Goal: Communication & Community: Share content

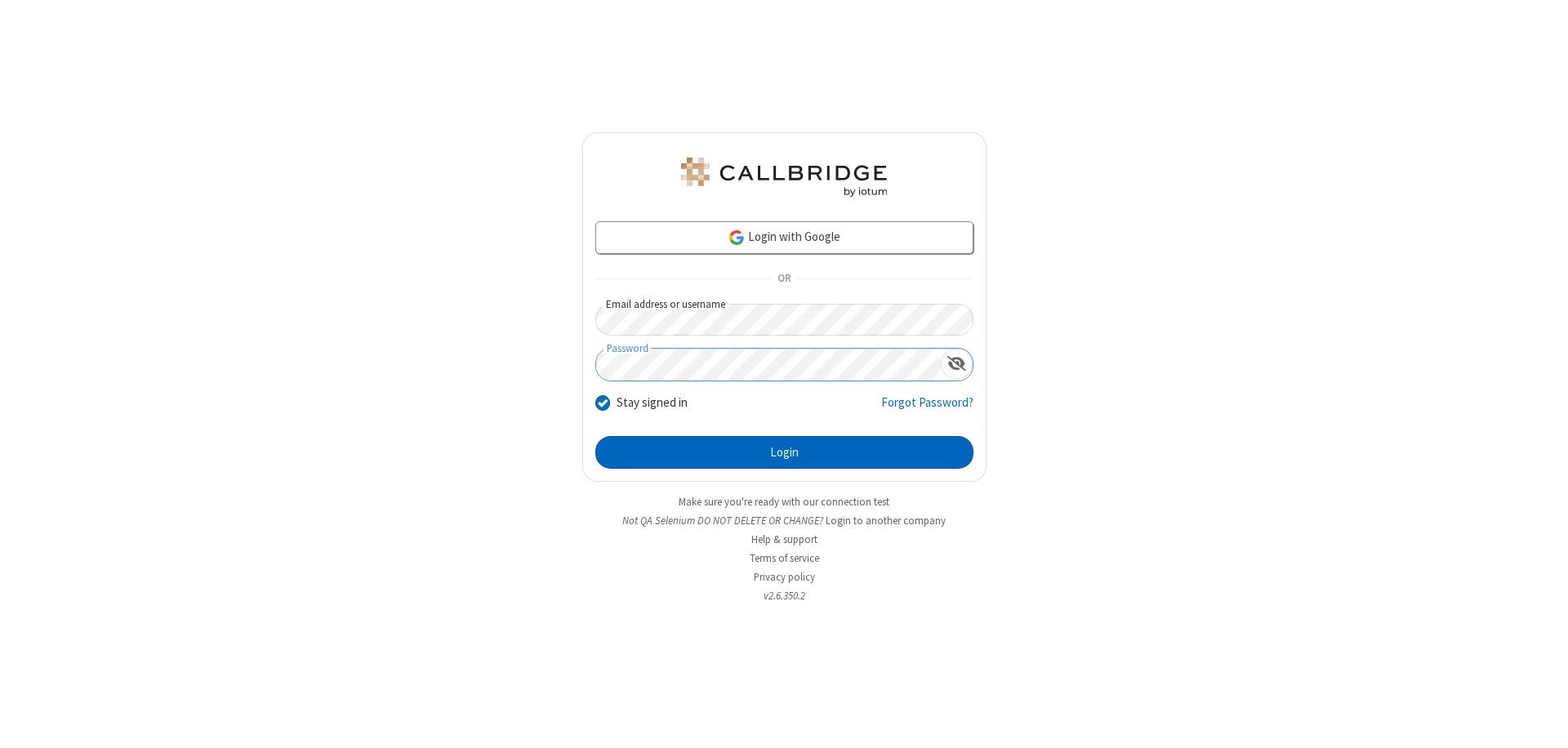
click at [784, 452] on button "Login" at bounding box center [784, 452] width 378 height 32
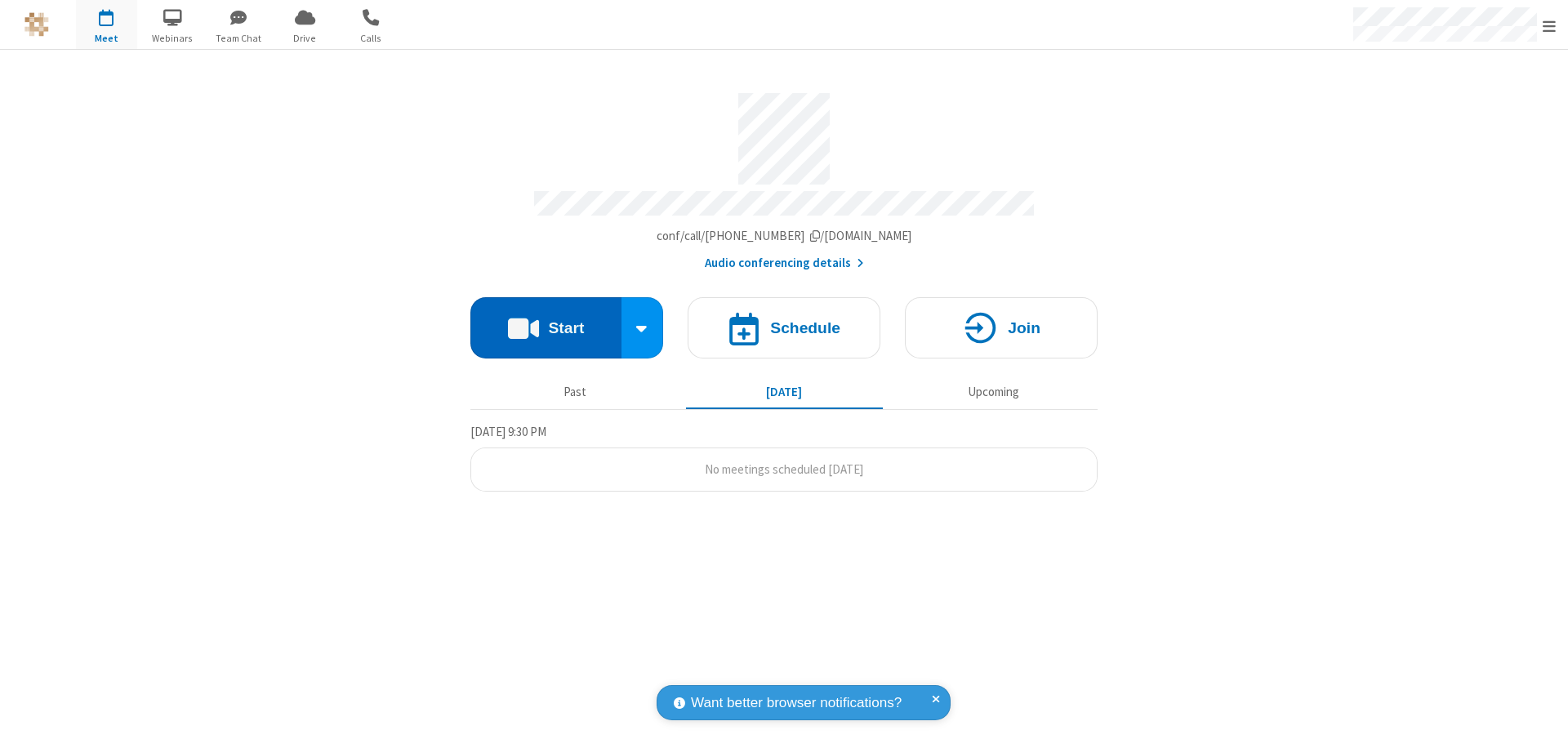
click at [545, 320] on button "Start" at bounding box center [545, 327] width 151 height 61
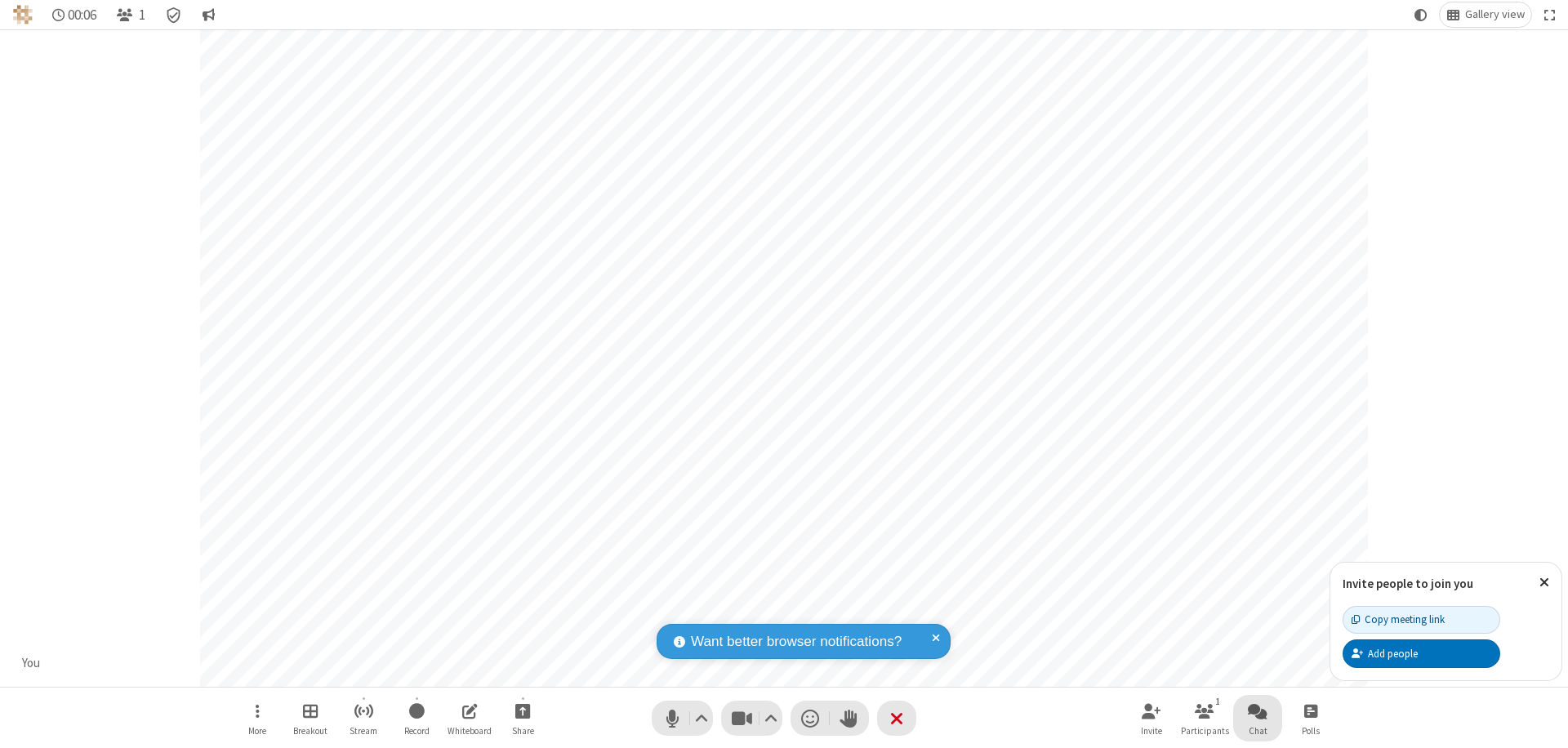
click at [1258, 711] on span "Open chat" at bounding box center [1257, 710] width 20 height 20
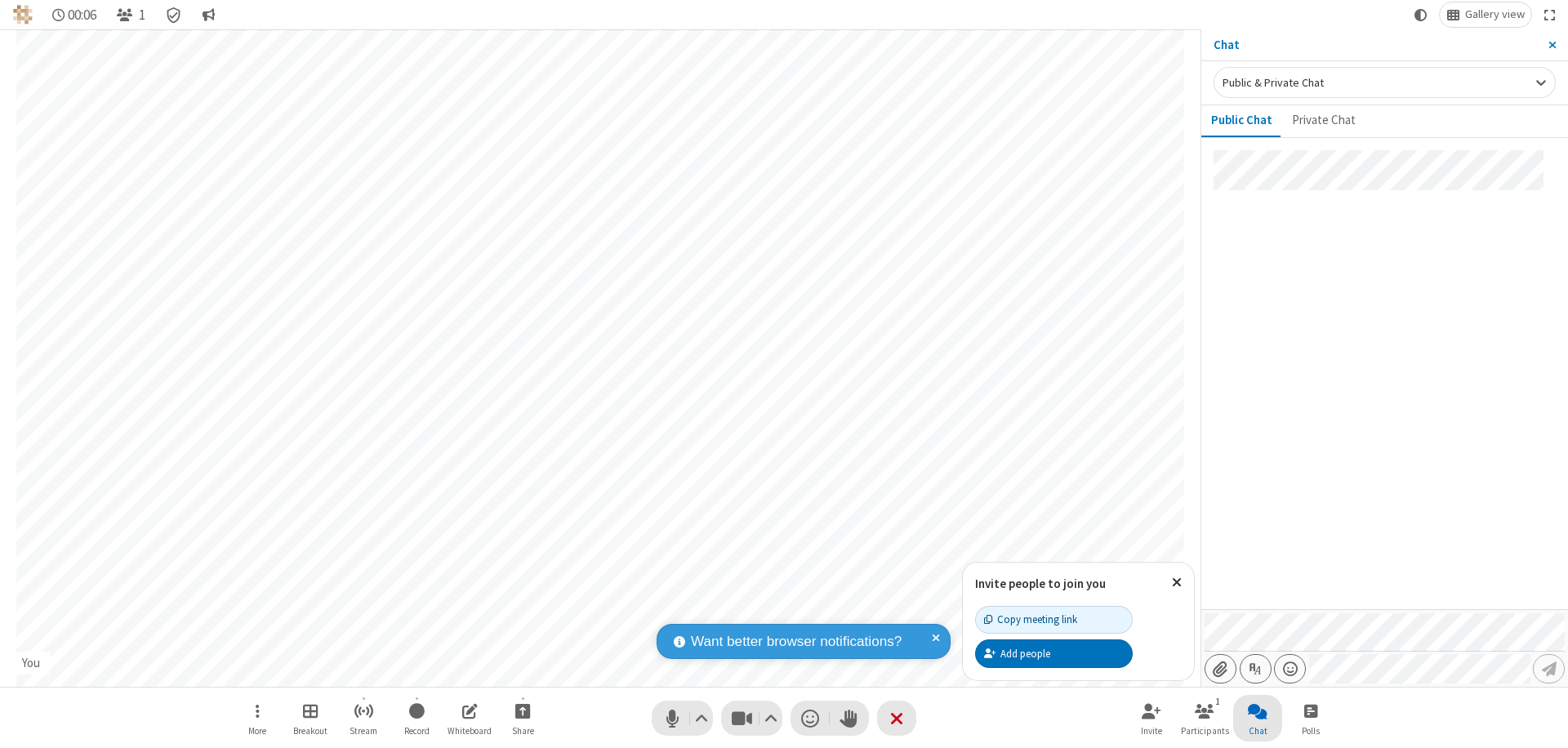
type input "C:\fakepath\doc_test.docx"
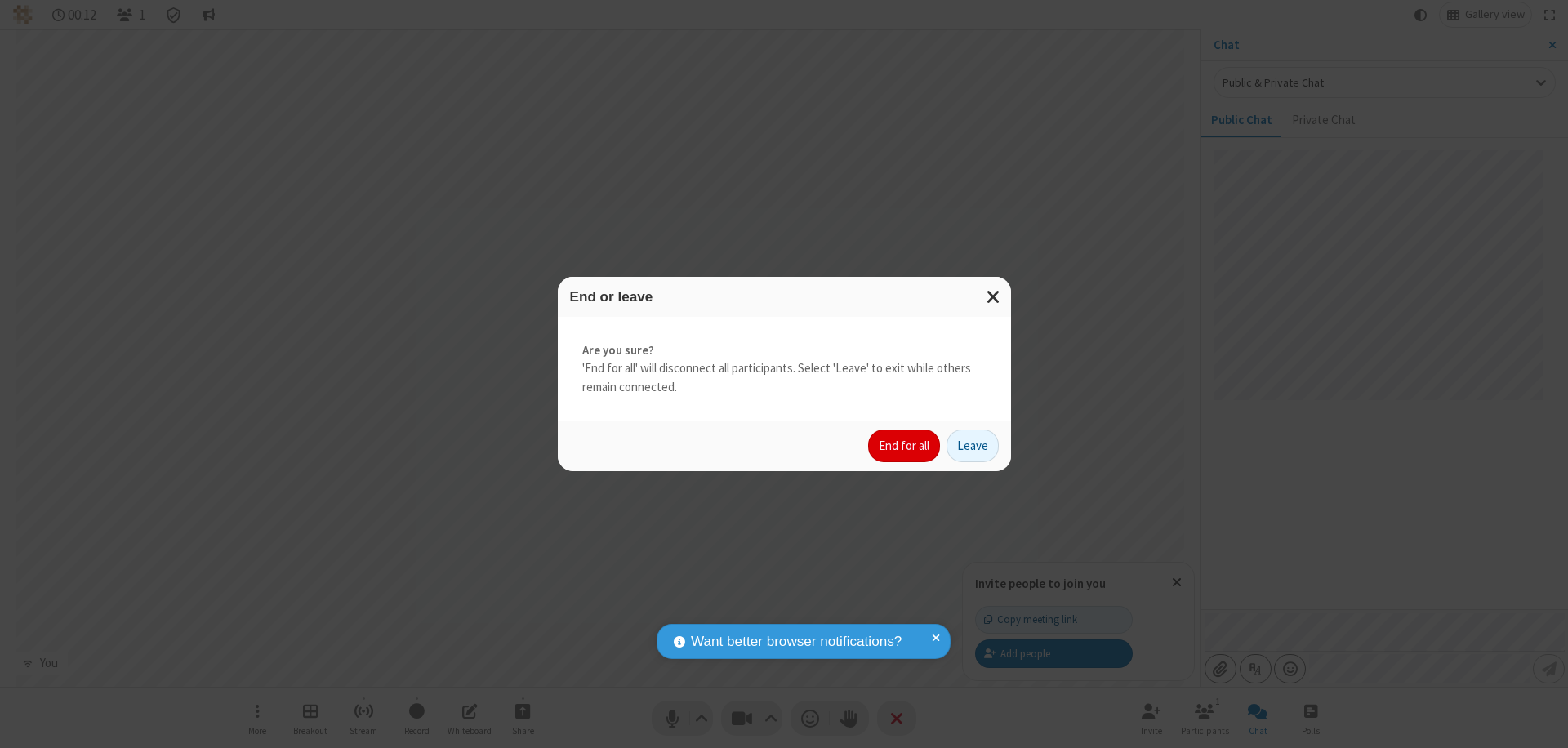
click at [905, 446] on button "End for all" at bounding box center [904, 445] width 72 height 32
